Goal: Task Accomplishment & Management: Use online tool/utility

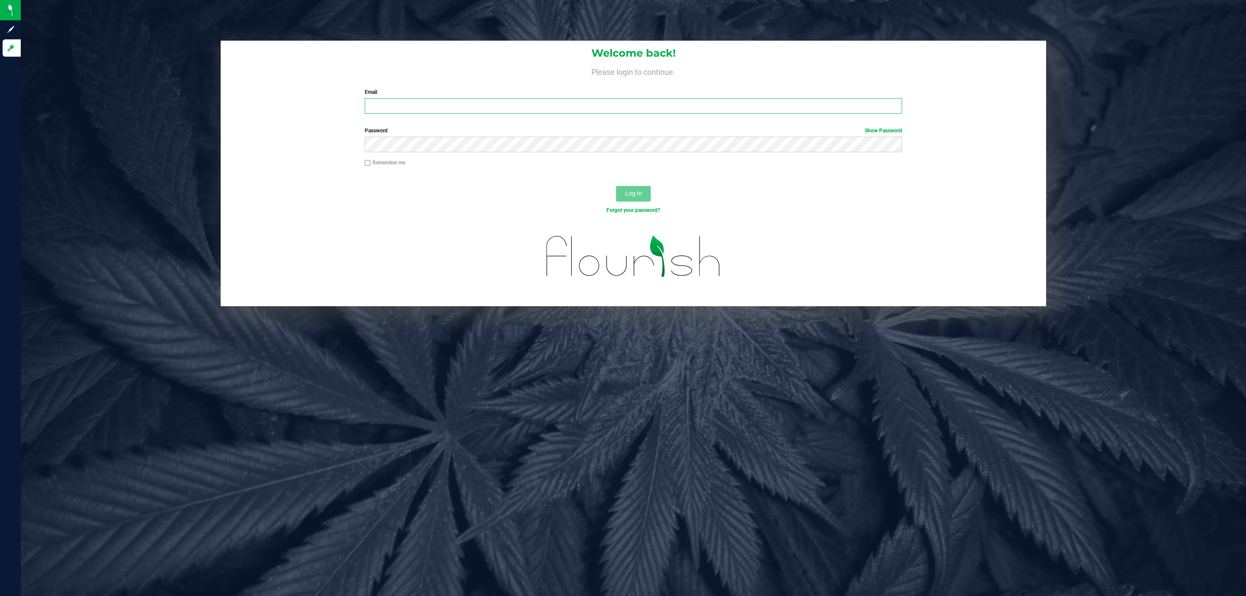
click at [443, 106] on input "Email" at bounding box center [633, 106] width 537 height 16
type input "[EMAIL_ADDRESS][DOMAIN_NAME]"
click at [616, 186] on button "Log In" at bounding box center [633, 194] width 35 height 16
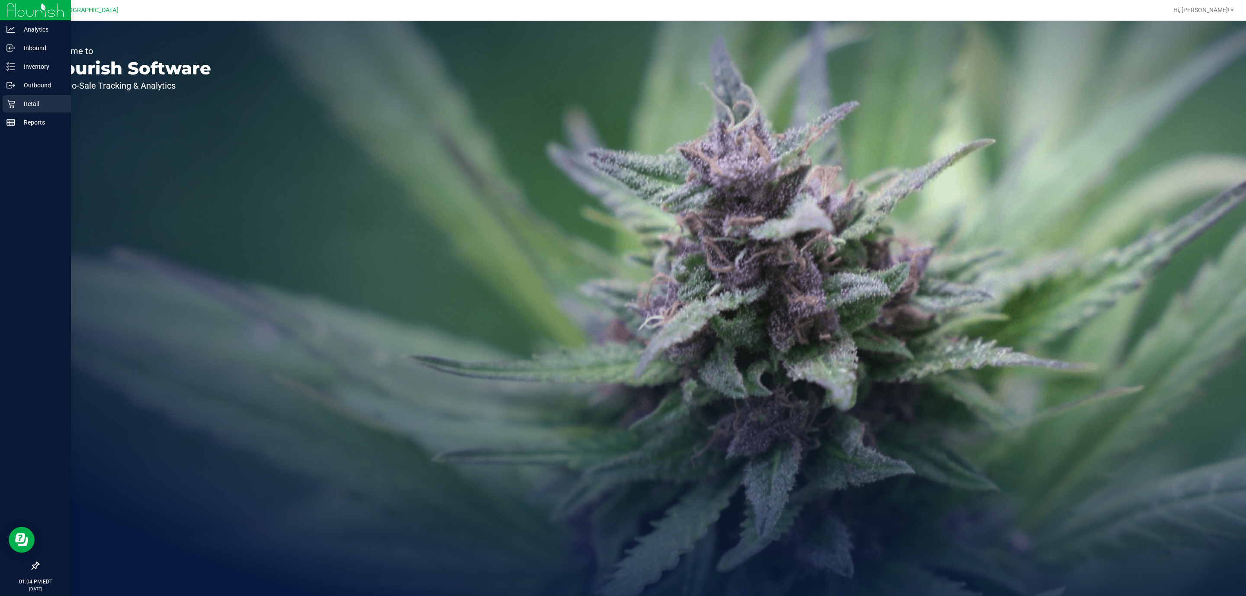
click at [18, 102] on p "Retail" at bounding box center [41, 104] width 52 height 10
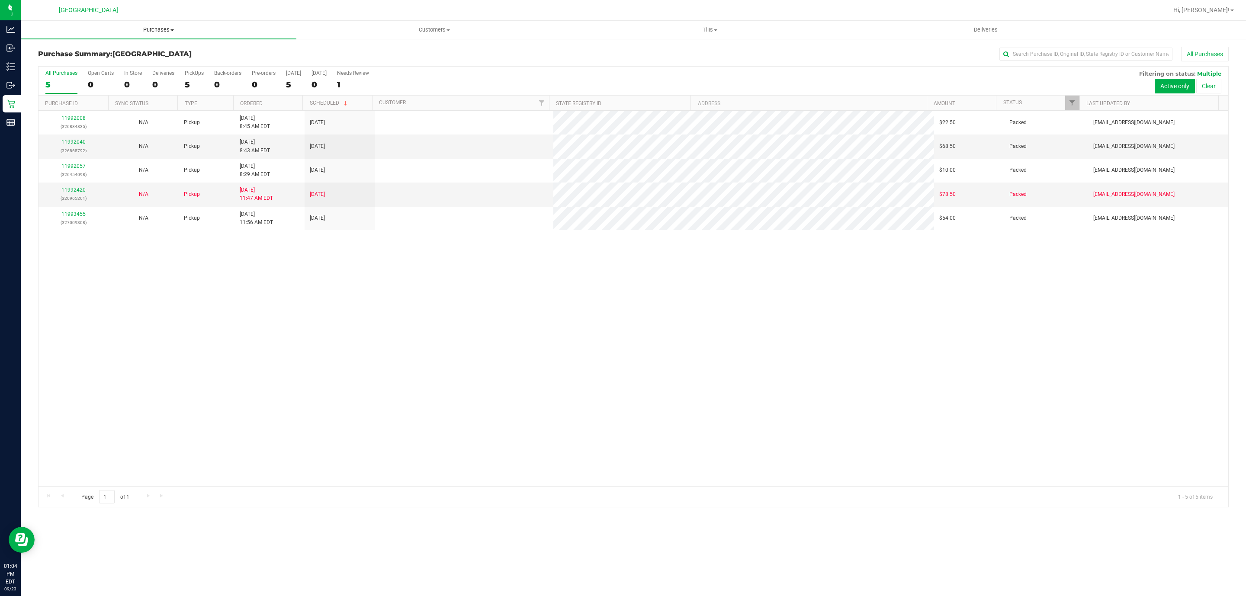
click at [161, 27] on span "Purchases" at bounding box center [158, 30] width 275 height 8
click at [164, 54] on li "Summary of purchases" at bounding box center [158, 52] width 275 height 10
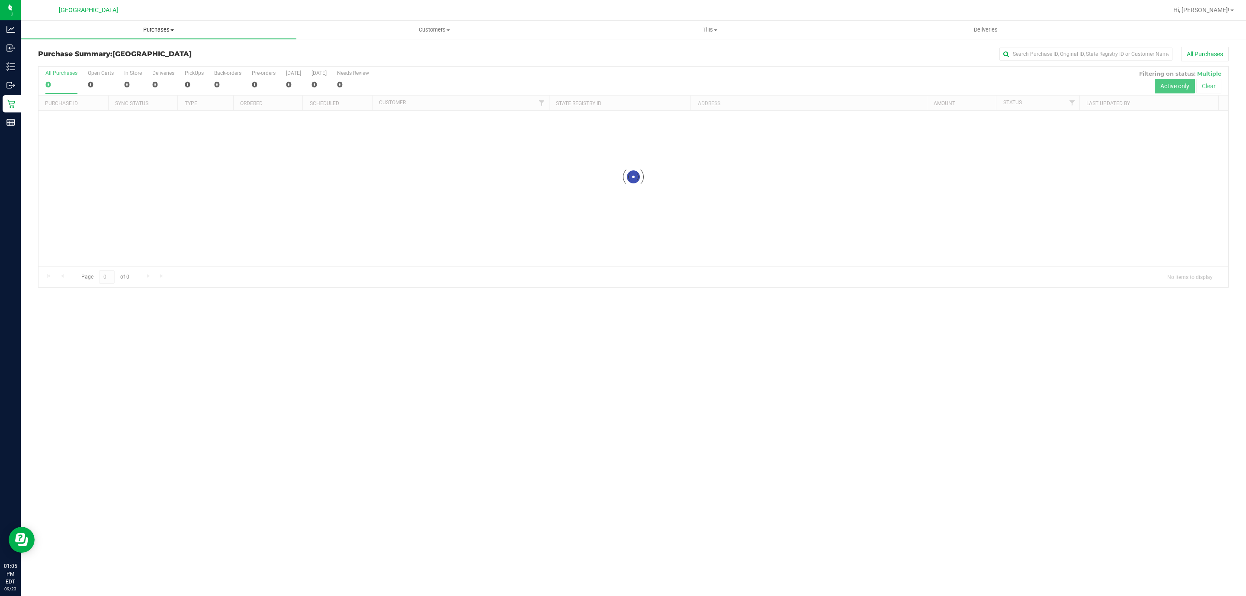
click at [164, 24] on uib-tab-heading "Purchases Summary of purchases Fulfillment All purchases" at bounding box center [158, 30] width 275 height 18
click at [127, 58] on li "Fulfillment" at bounding box center [158, 63] width 275 height 10
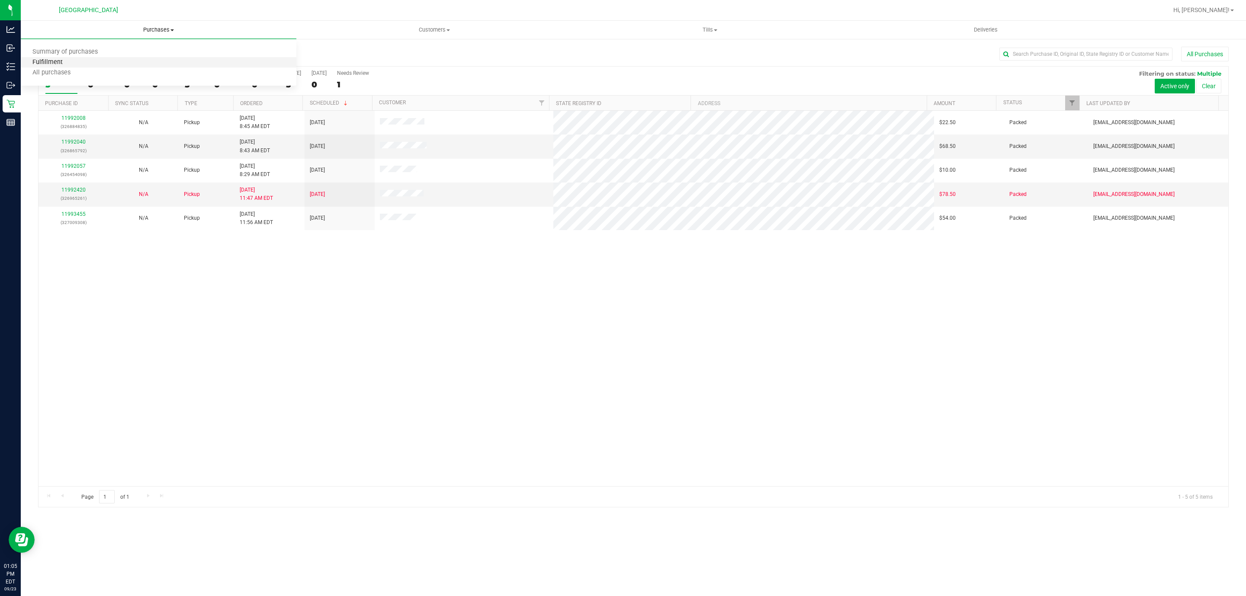
click at [43, 65] on span "Fulfillment" at bounding box center [48, 62] width 54 height 7
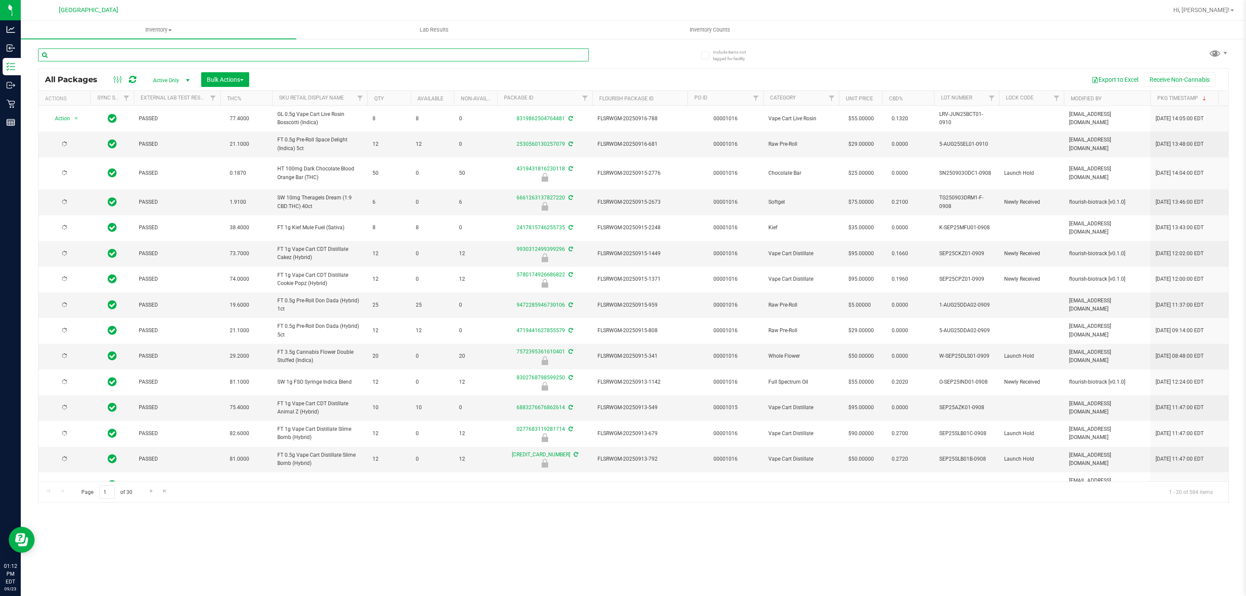
click at [327, 57] on input "text" at bounding box center [313, 54] width 551 height 13
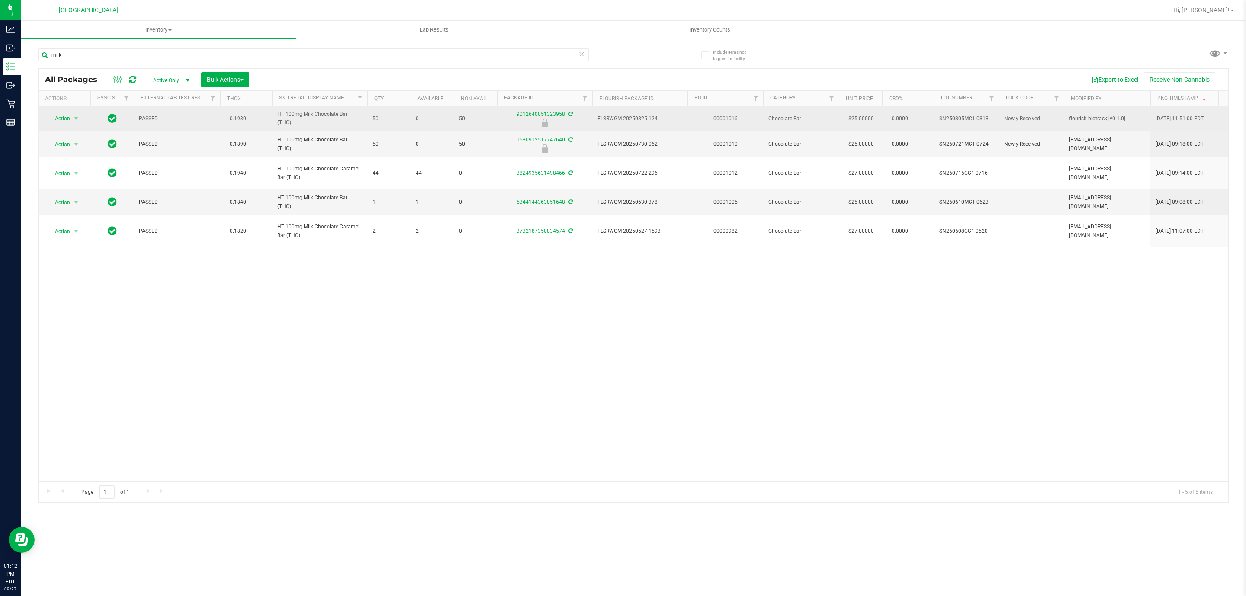
click at [307, 120] on span "HT 100mg Milk Chocolate Bar (THC)" at bounding box center [319, 118] width 85 height 16
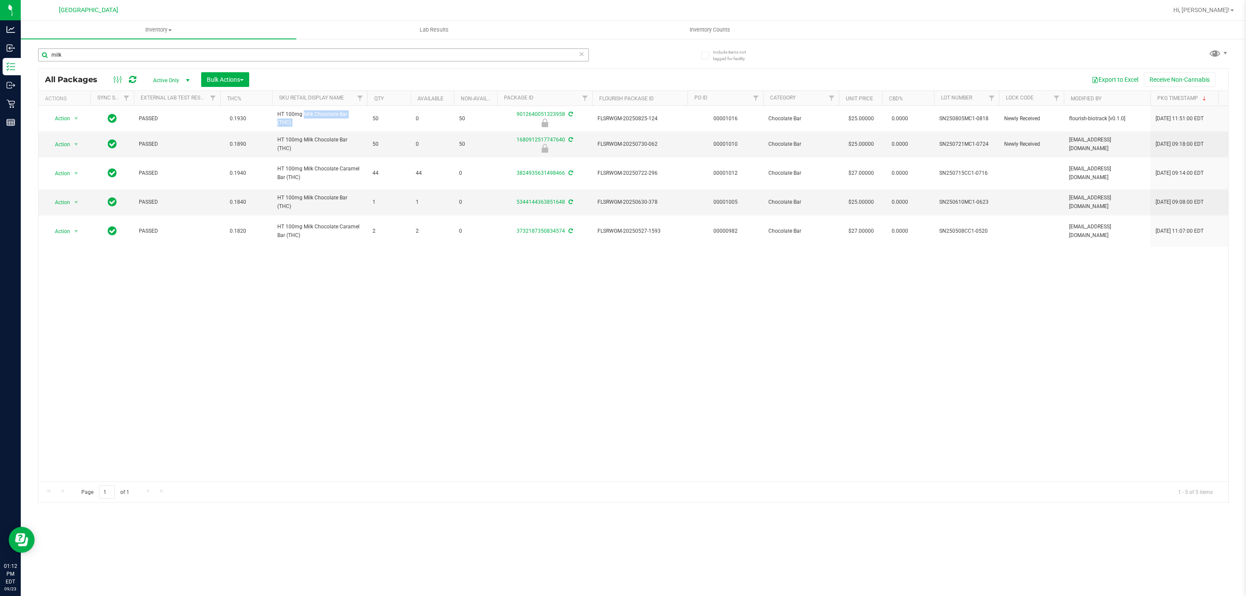
copy tr "HT 100mg Milk Chocolate Bar (THC)"
click at [154, 48] on input "milk" at bounding box center [313, 54] width 551 height 13
click at [154, 47] on div "milk" at bounding box center [335, 55] width 595 height 28
paste input "HT 100mg Milk Chocolate Bar (THC)"
type input "HT 100mg Milk Chocolate Bar (THC)"
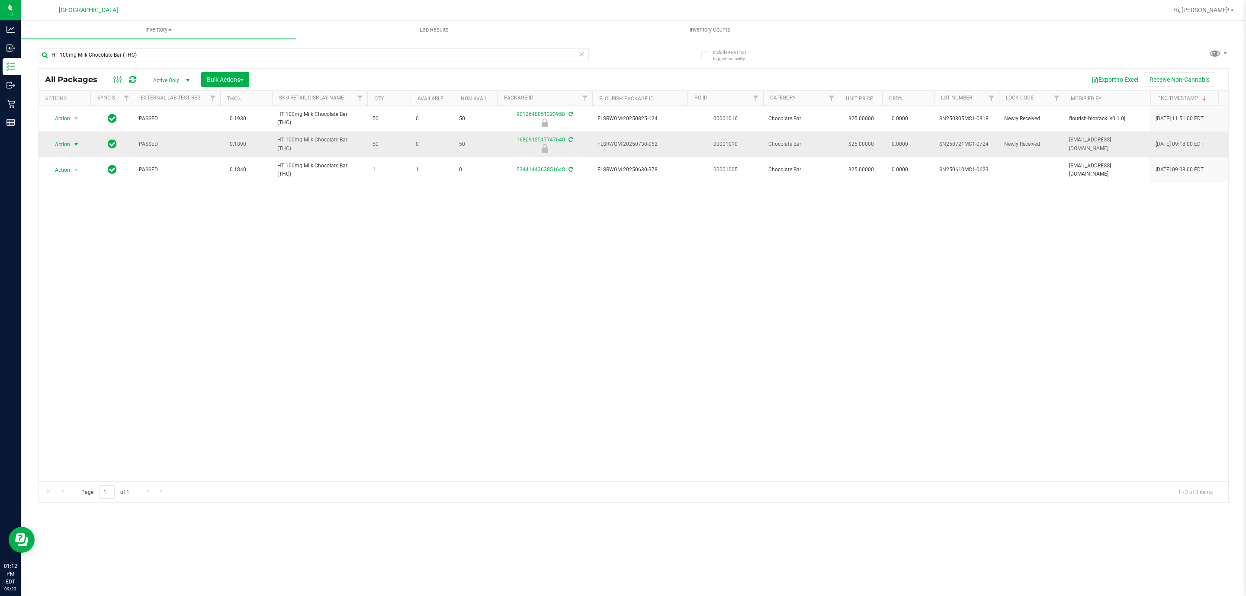
click at [71, 144] on span "select" at bounding box center [76, 144] width 11 height 12
click at [396, 370] on div "Action Action Edit attributes Global inventory Locate package Package audit log…" at bounding box center [632, 293] width 1189 height 375
click at [57, 147] on span "Action" at bounding box center [58, 144] width 23 height 12
click at [56, 243] on li "Unlock package" at bounding box center [76, 237] width 56 height 13
